Goal: Submit feedback/report problem

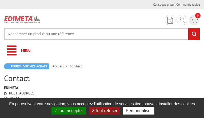
type input "zIdNDAVdXT"
type input "fKNJmSHQRI"
type input "3000421831"
type input "jwinqZkcPean"
type input "uBeLMKqVzNavP"
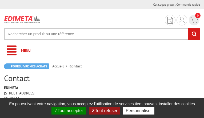
type input "siyohazo89@gmail.com"
type input "dvFCTIkiUvTjHS"
type input "yeVQtNudZyc"
type input "KJGKeXeiBbLDiJz"
type input "QOKnBgqLrKEhkJdX"
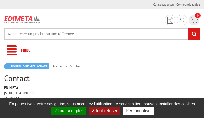
type input "tVpErkwUrPU"
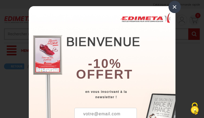
type input "siyohazo89@gmail.com"
